Goal: Task Accomplishment & Management: Manage account settings

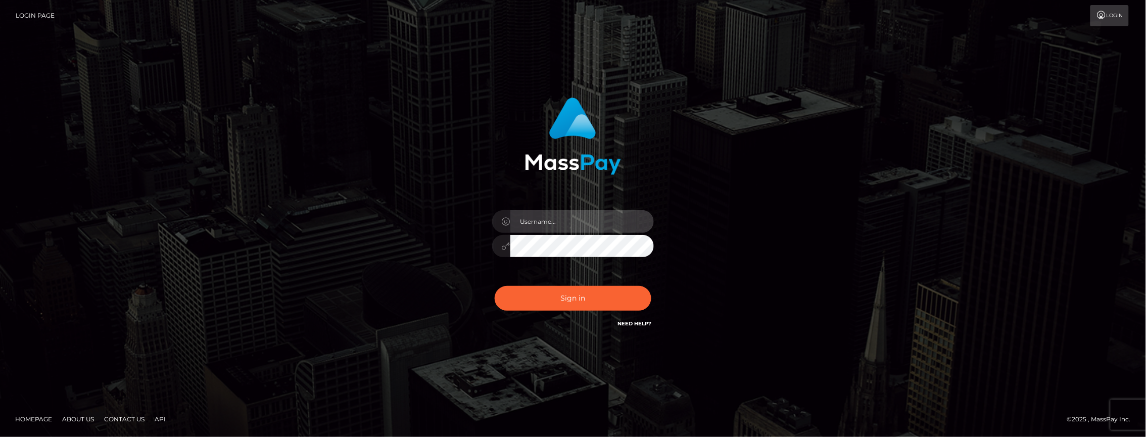
type input "Jiecel"
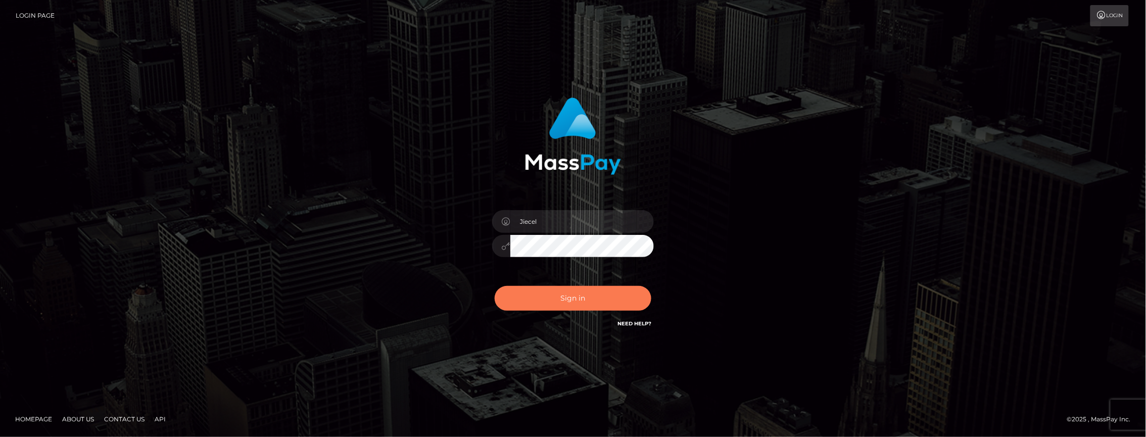
click at [565, 294] on button "Sign in" at bounding box center [572, 298] width 157 height 25
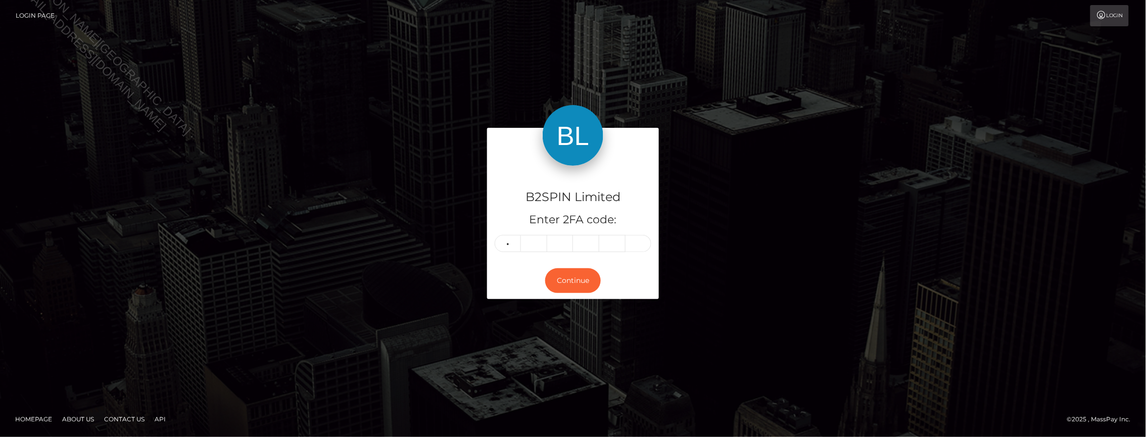
type input "2"
type input "4"
type input "6"
type input "4"
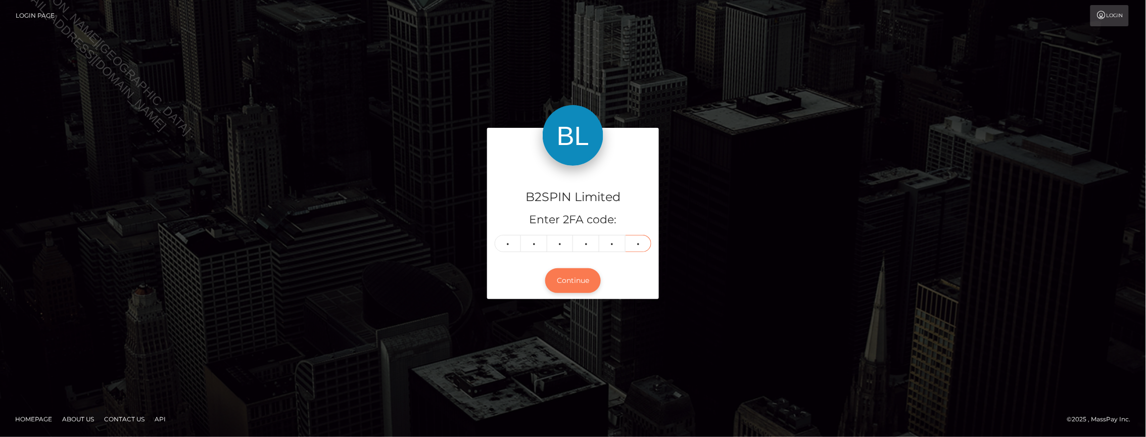
type input "9"
click at [578, 288] on button "Continue" at bounding box center [573, 280] width 56 height 25
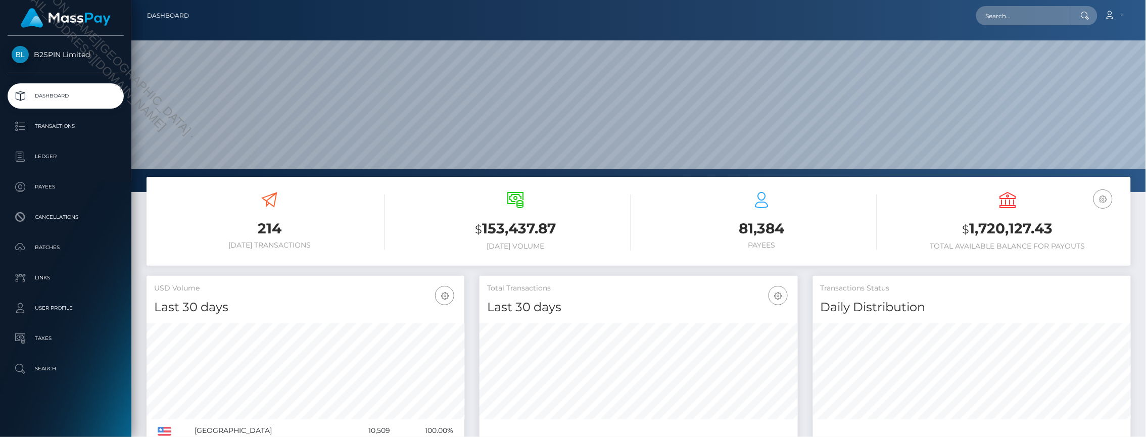
scroll to position [178, 317]
click at [1024, 19] on input "text" at bounding box center [1023, 15] width 95 height 19
paste input "62cd9aa4-d2c9-4a5c-88cf-ed53a7b4acdf"
type input "62cd9aa4-d2c9-4a5c-88cf-ed53a7b4acdf"
